Goal: Check status: Check status

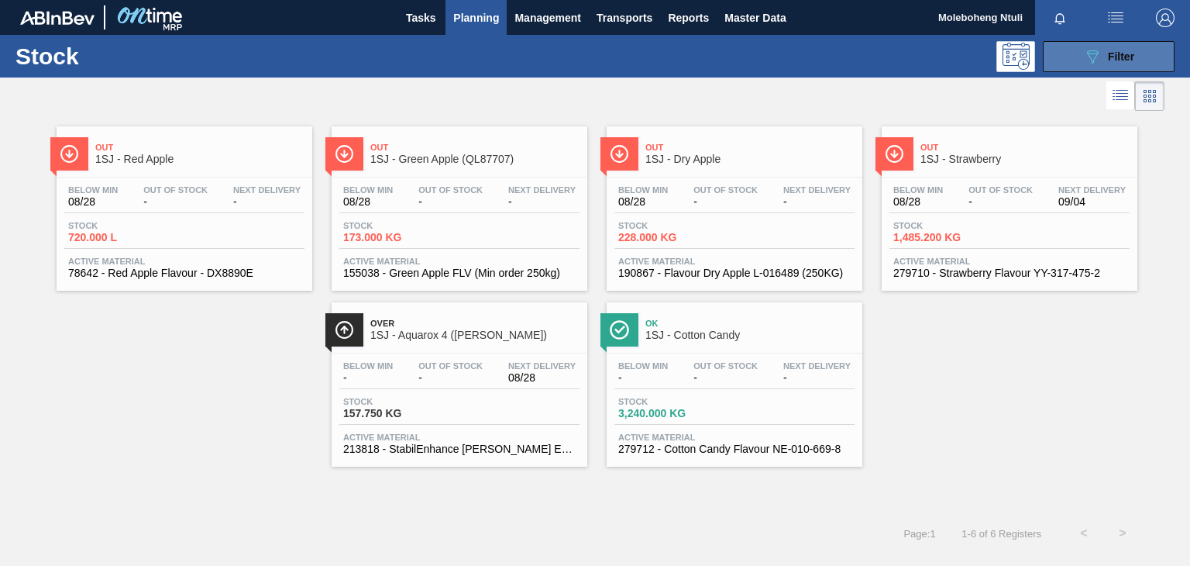
click at [1151, 55] on button "089F7B8B-B2A5-4AFE-B5C0-19BA573D28AC Filter" at bounding box center [1109, 56] width 132 height 31
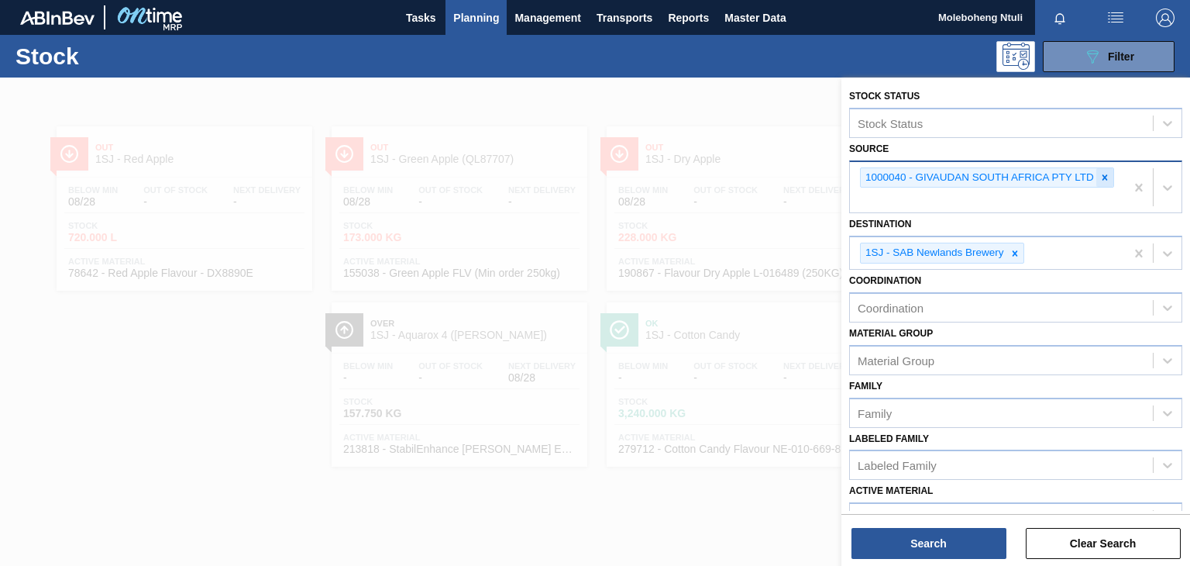
click at [1099, 173] on icon at bounding box center [1104, 177] width 11 height 11
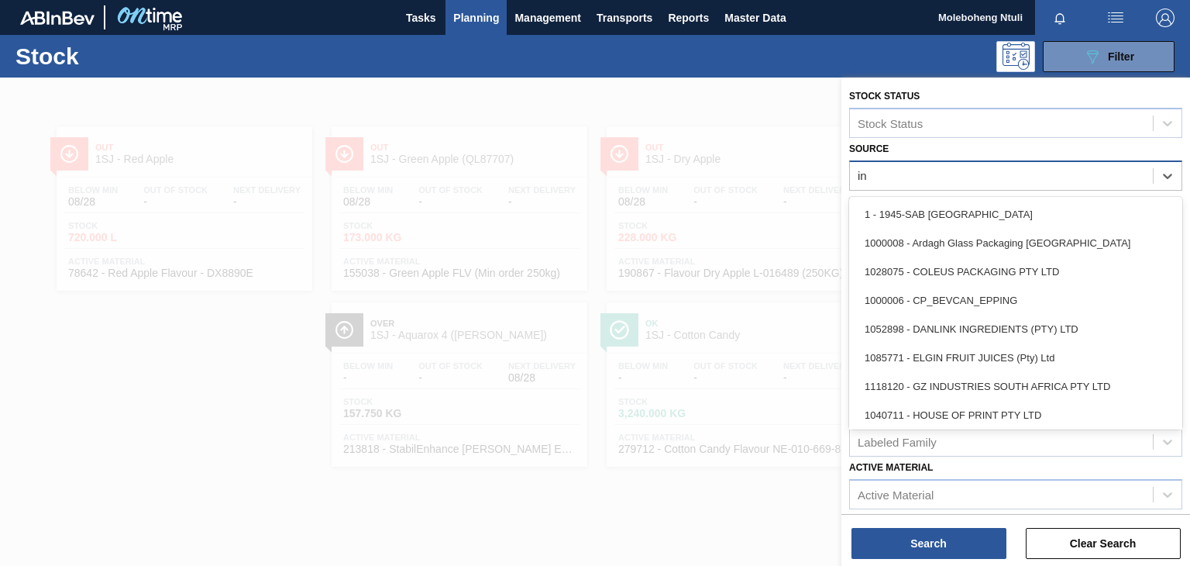
type input "ing"
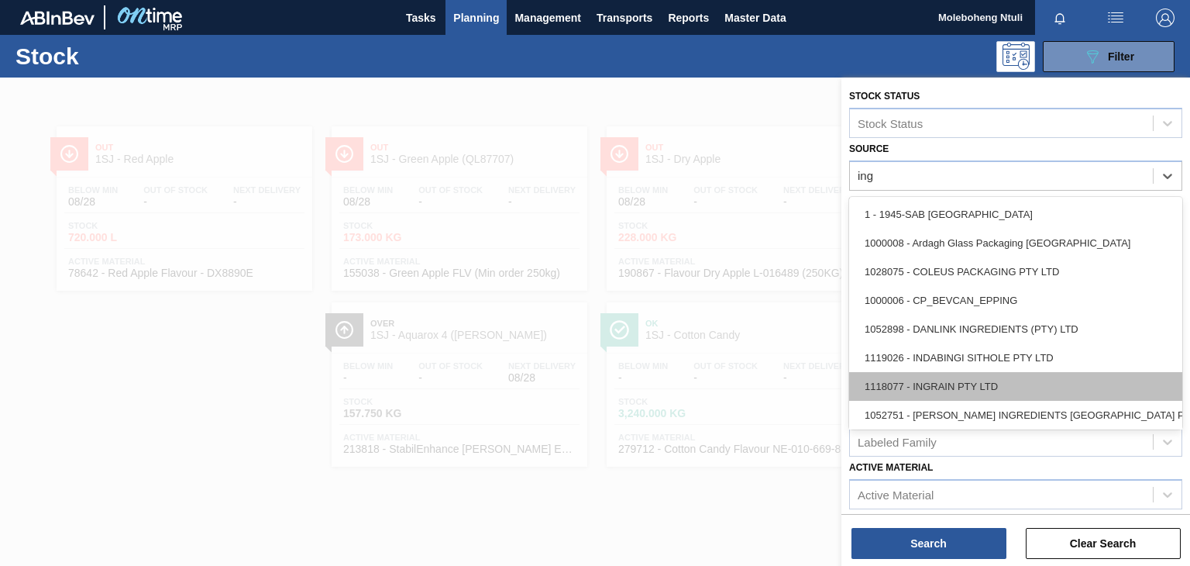
click at [1035, 395] on div "1118077 - INGRAIN PTY LTD" at bounding box center [1015, 386] width 333 height 29
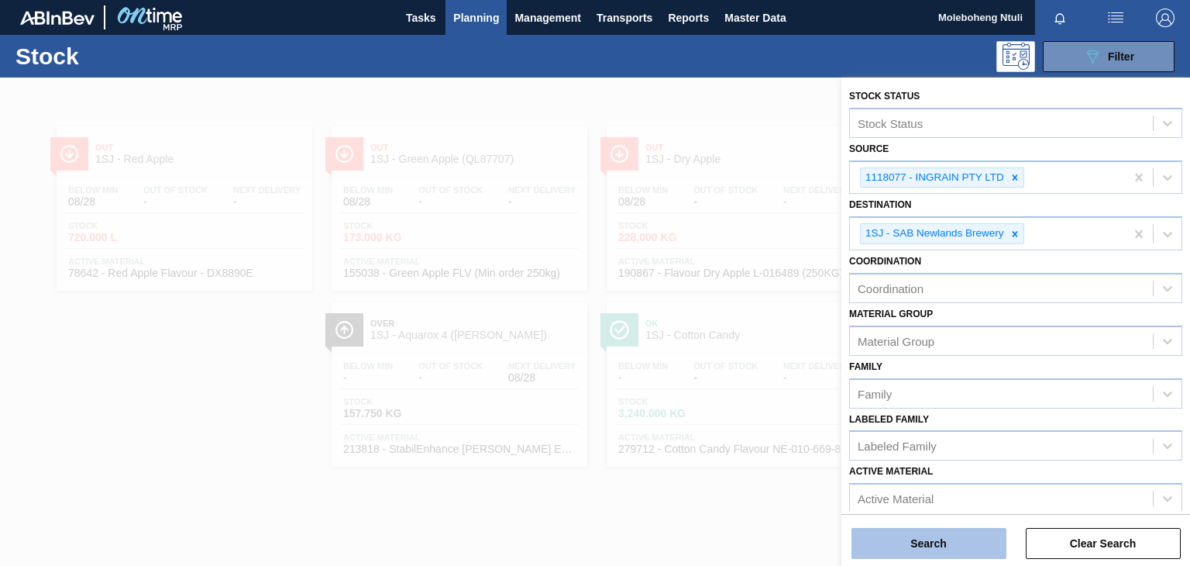
click at [892, 542] on button "Search" at bounding box center [928, 543] width 155 height 31
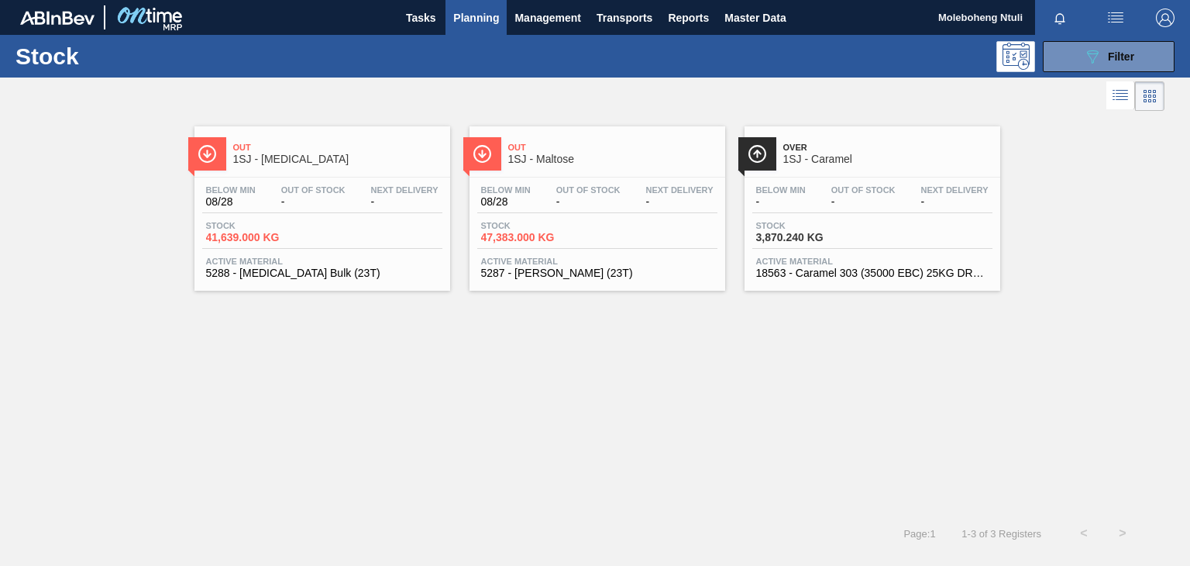
click at [597, 156] on span "1SJ - Maltose" at bounding box center [612, 159] width 209 height 12
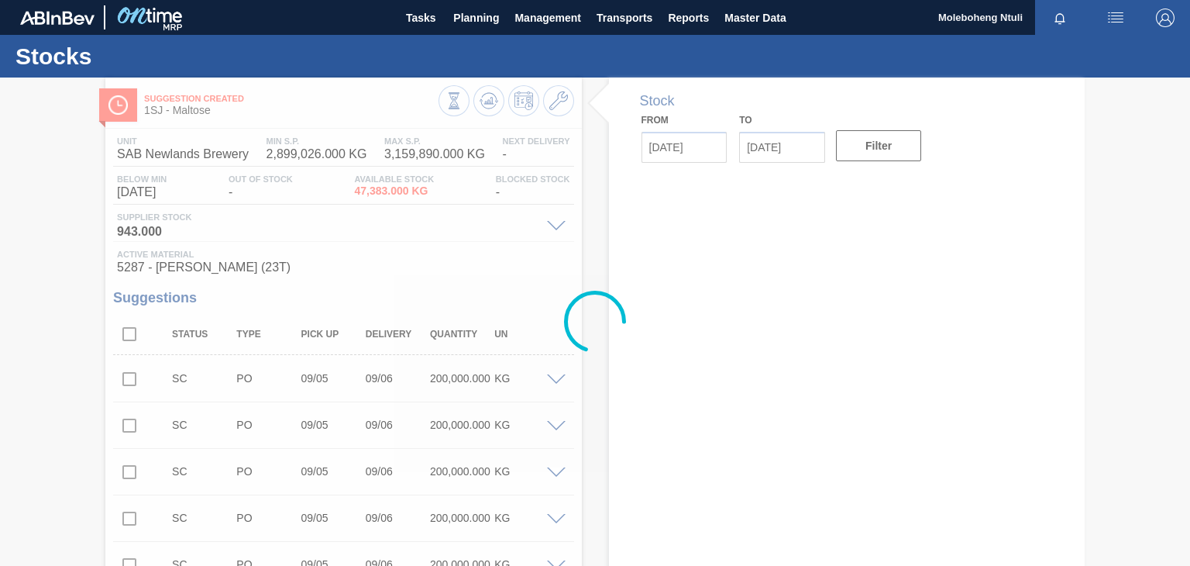
type input "08/28/2025"
type input "09/11/2025"
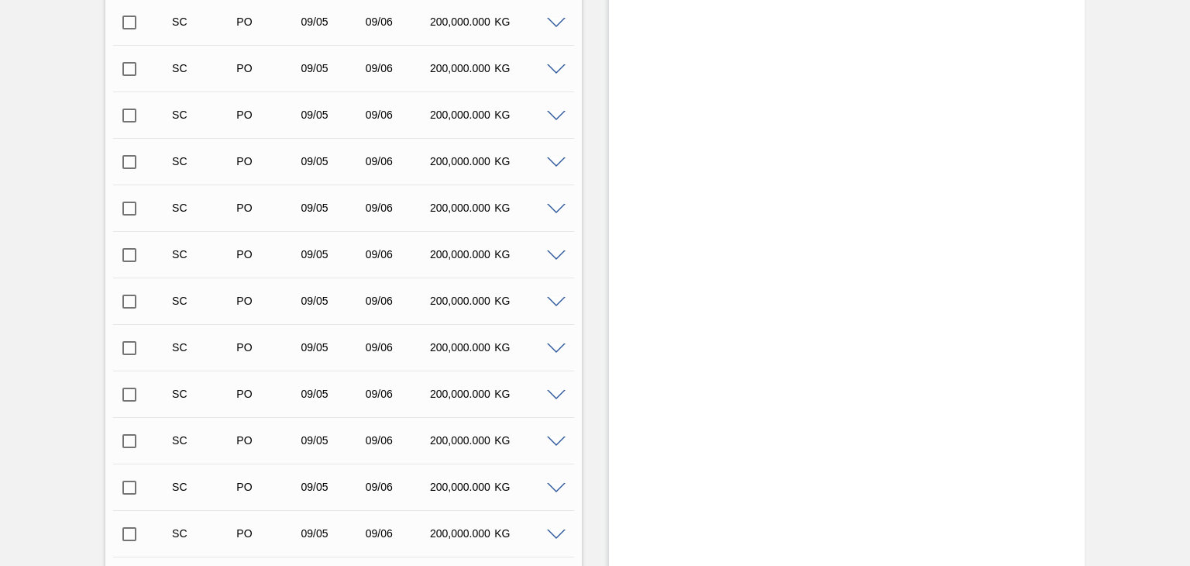
scroll to position [772, 0]
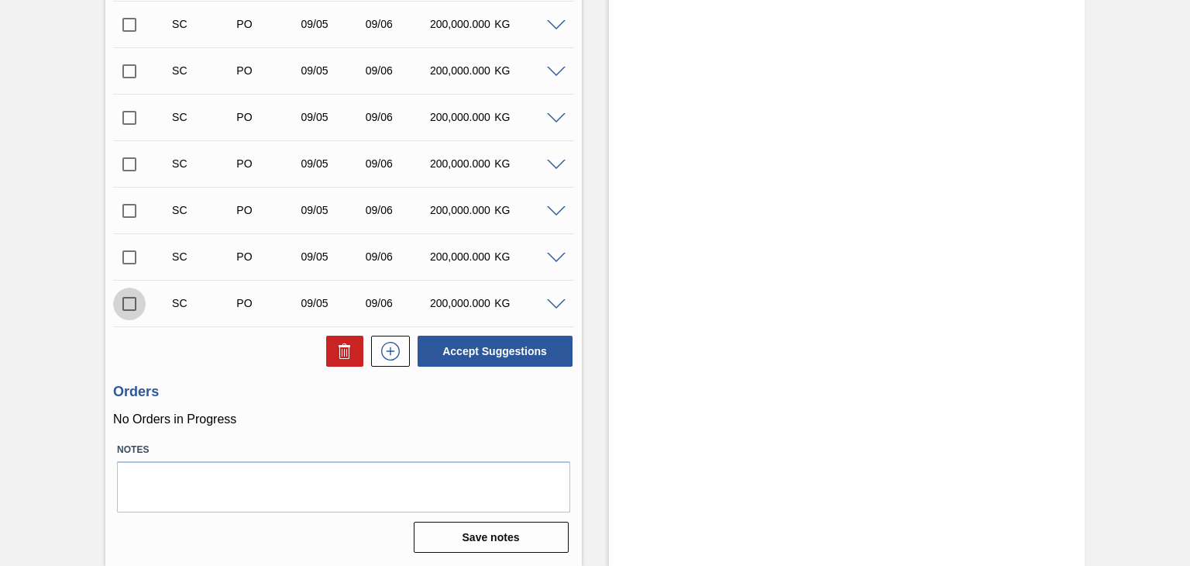
click at [129, 308] on input "checkbox" at bounding box center [129, 303] width 33 height 33
click at [473, 347] on button "Accept Suggestions" at bounding box center [495, 350] width 155 height 31
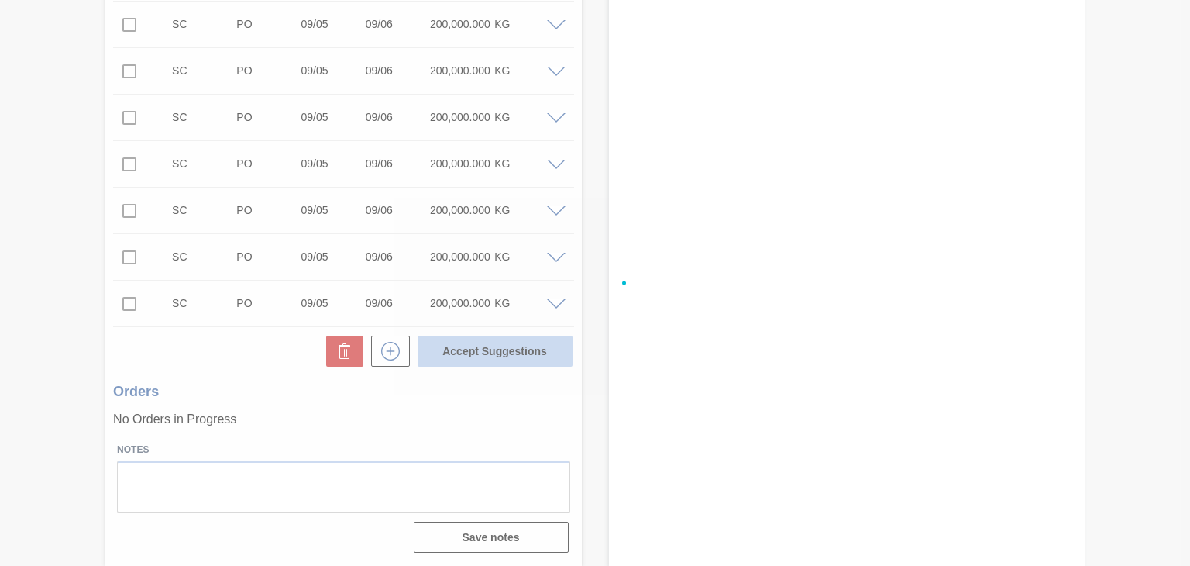
checkbox input "false"
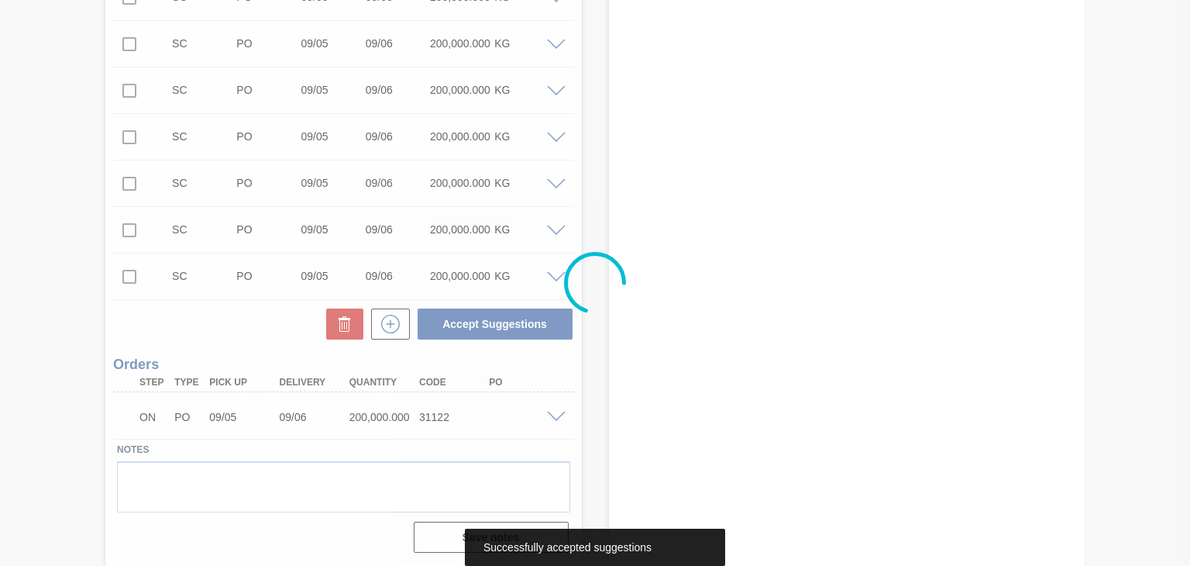
scroll to position [753, 0]
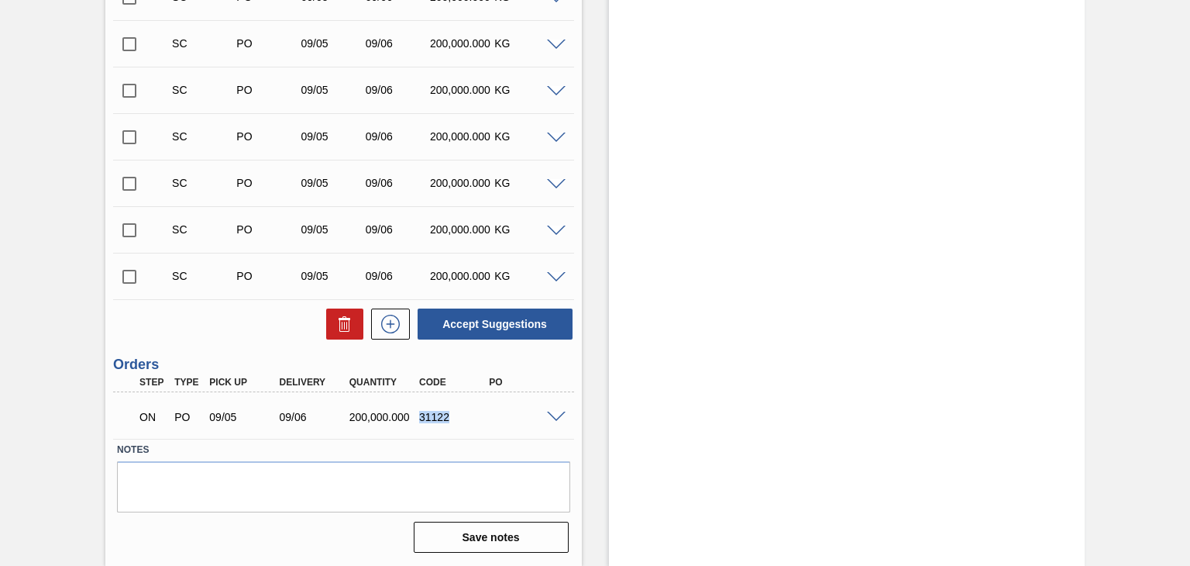
drag, startPoint x: 417, startPoint y: 417, endPoint x: 460, endPoint y: 410, distance: 43.9
click at [459, 414] on div "31122" at bounding box center [453, 417] width 77 height 12
copy div "31122"
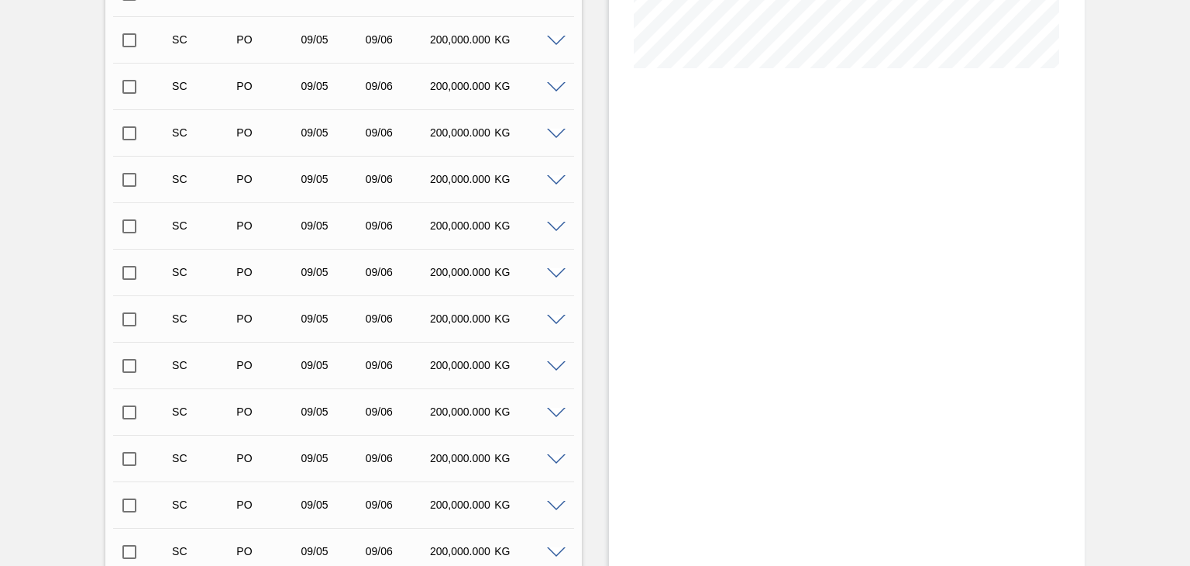
scroll to position [366, 0]
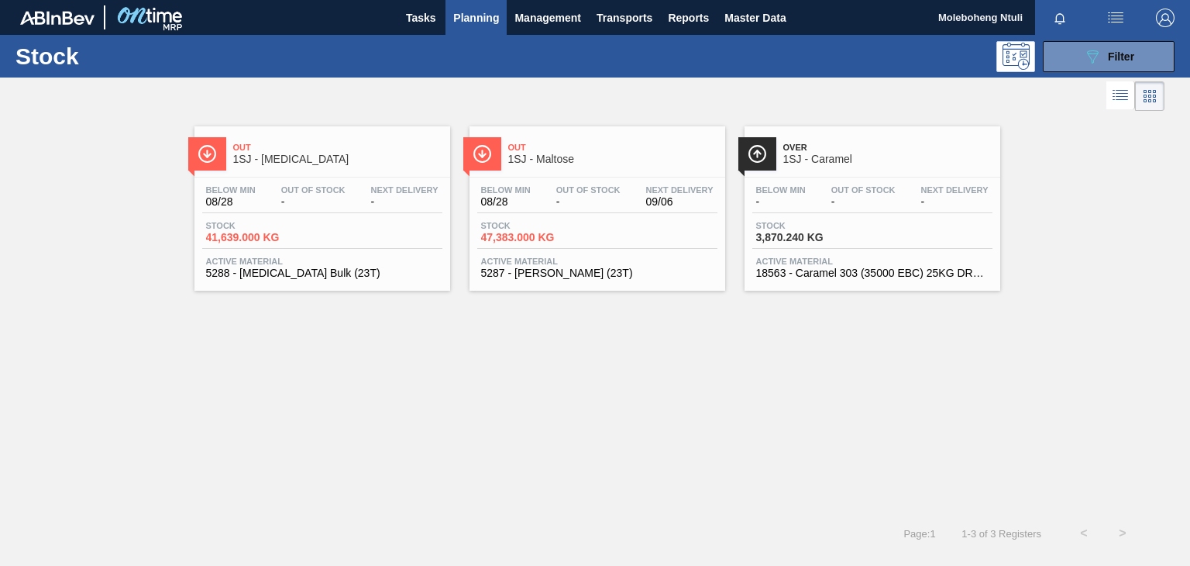
click at [397, 160] on span "1SJ - Dextrose" at bounding box center [337, 159] width 209 height 12
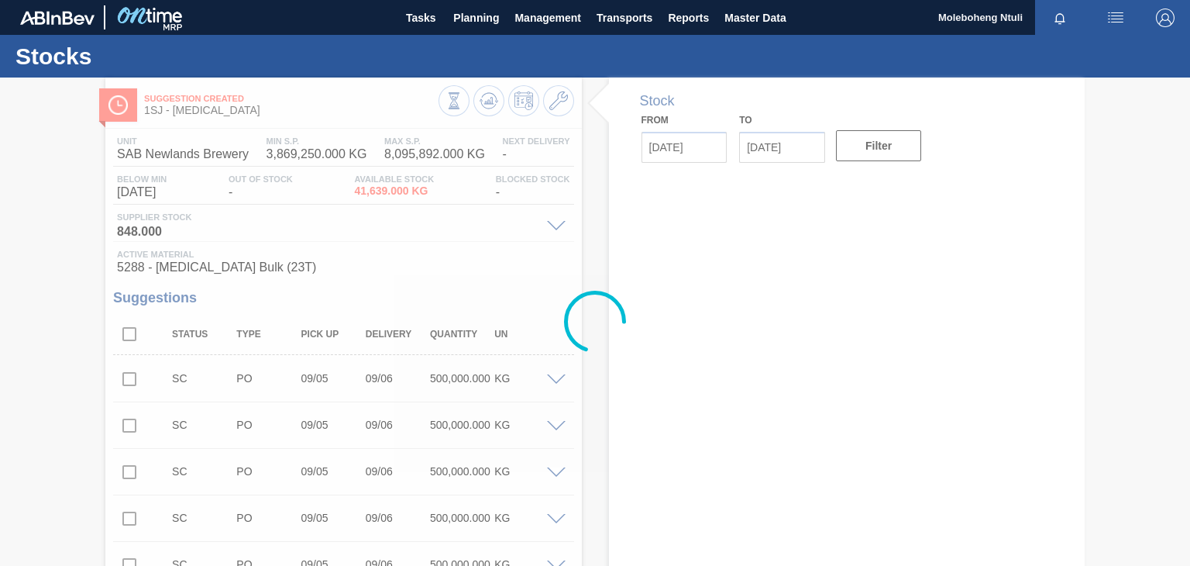
type input "08/28/2025"
type input "09/11/2025"
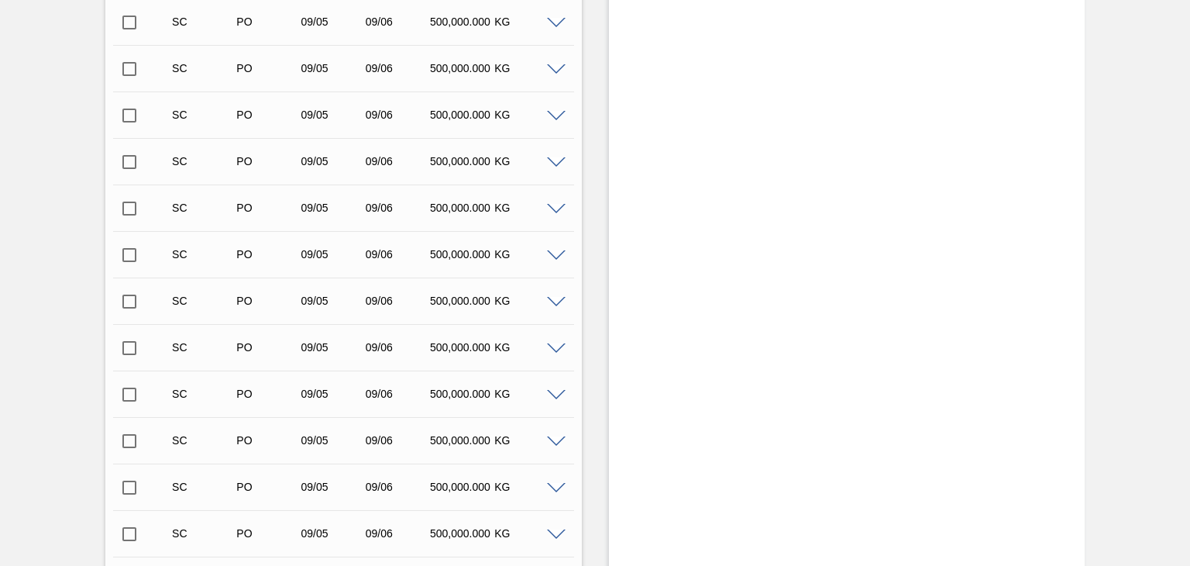
scroll to position [819, 0]
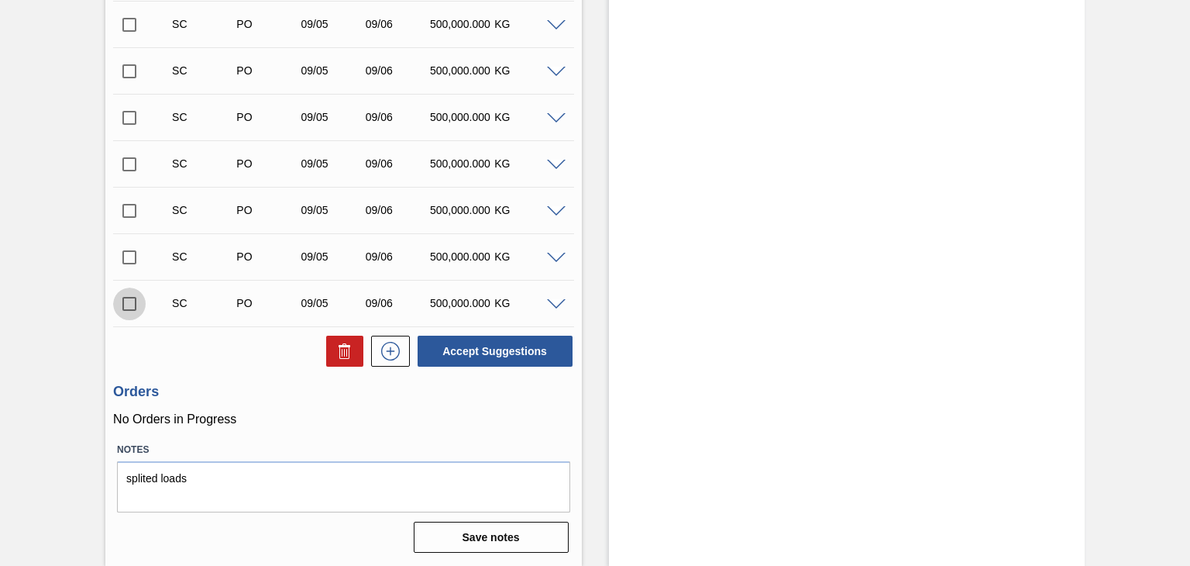
click at [130, 301] on input "checkbox" at bounding box center [129, 303] width 33 height 33
click at [545, 348] on button "Accept Suggestions" at bounding box center [495, 350] width 155 height 31
checkbox input "false"
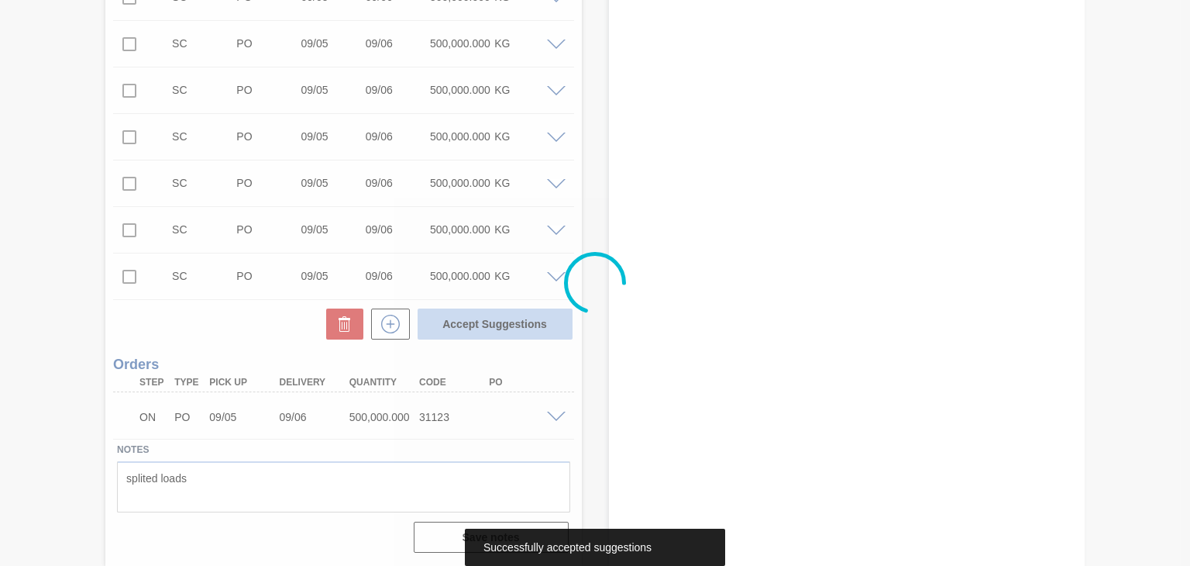
scroll to position [800, 0]
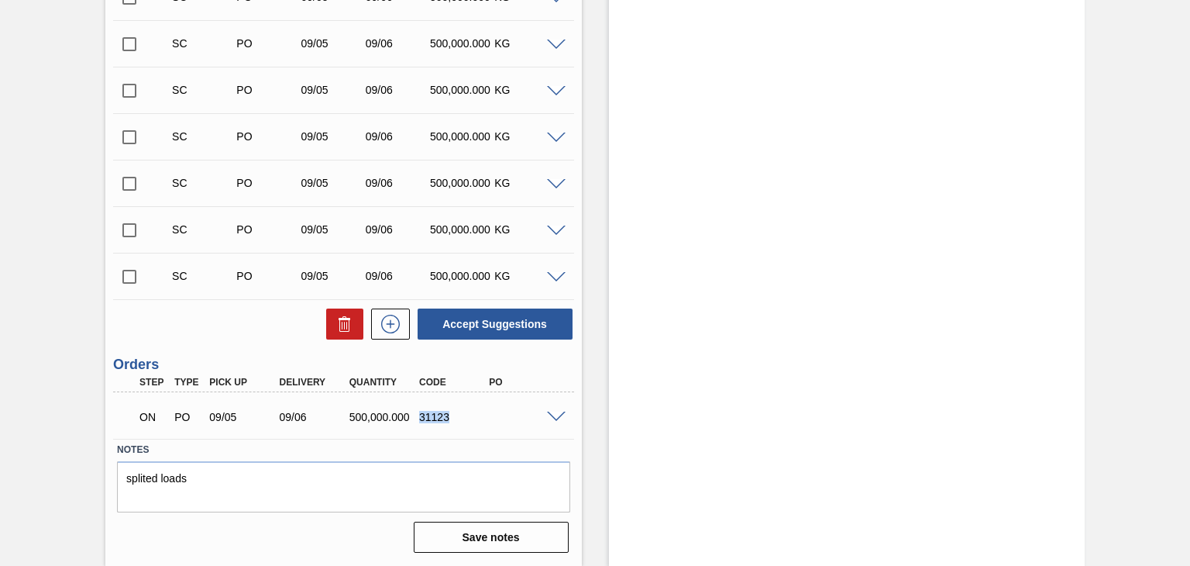
drag, startPoint x: 419, startPoint y: 419, endPoint x: 450, endPoint y: 422, distance: 31.1
click at [452, 422] on div "31123" at bounding box center [453, 417] width 77 height 12
copy div "31123"
